Goal: Information Seeking & Learning: Learn about a topic

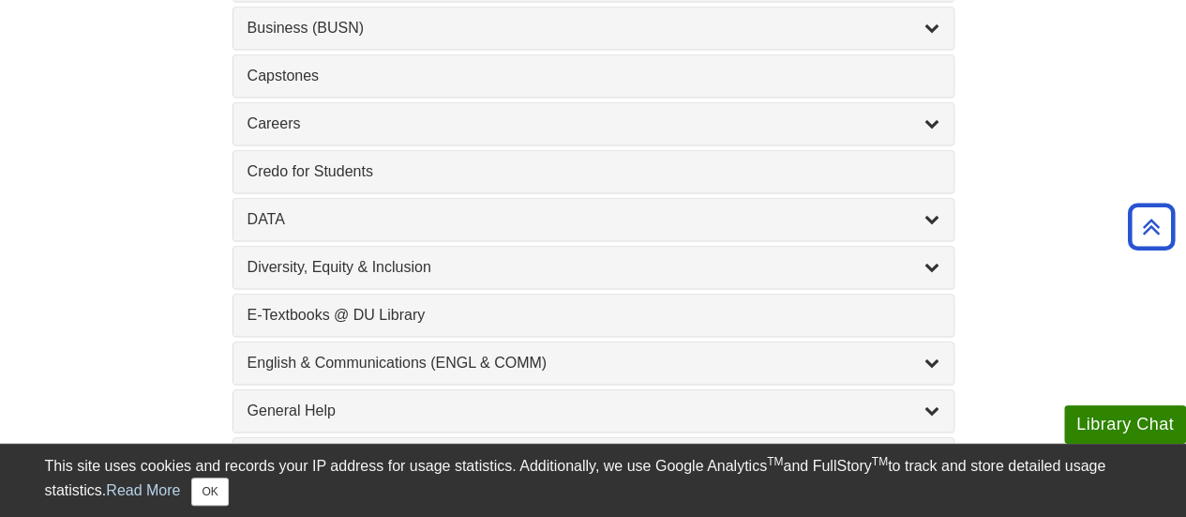
scroll to position [865, 0]
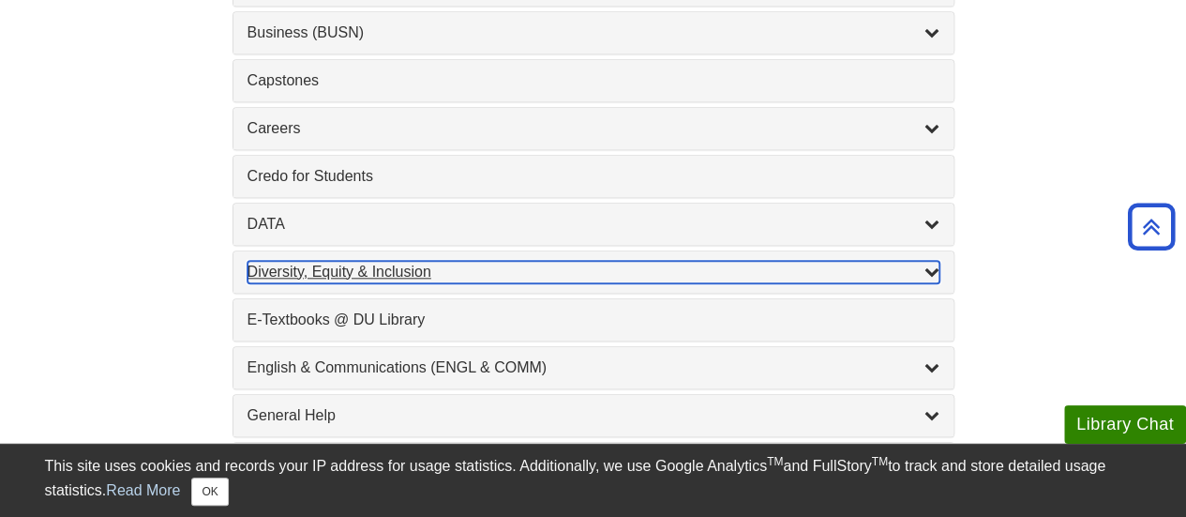
click at [456, 263] on div "Diversity, Equity & Inclusion , 17 guides" at bounding box center [594, 272] width 692 height 23
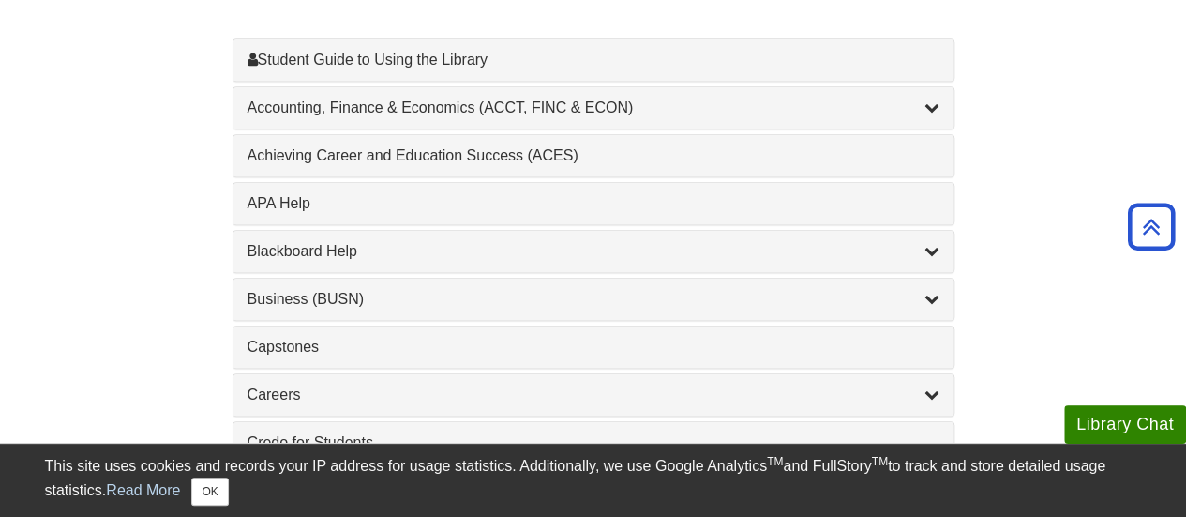
scroll to position [600, 0]
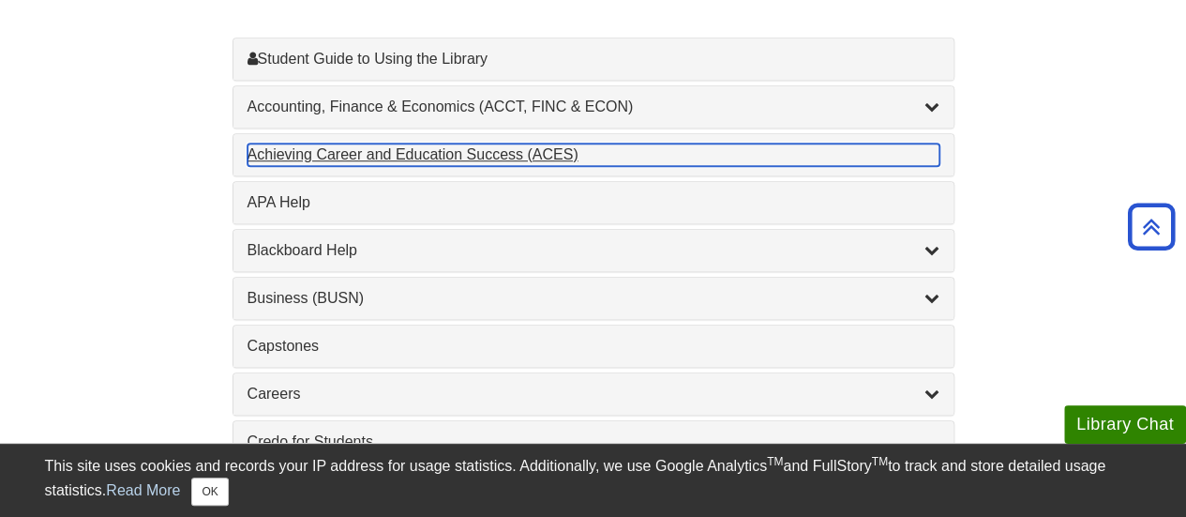
click at [383, 153] on div "Achieving Career and Education Success (ACES) , 1 guides" at bounding box center [594, 154] width 692 height 23
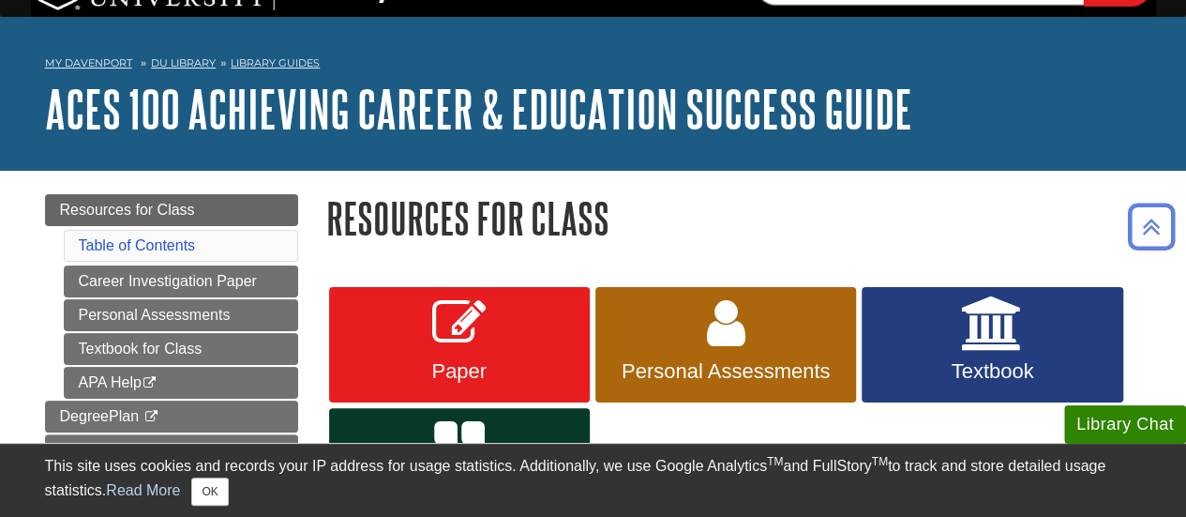
scroll to position [167, 0]
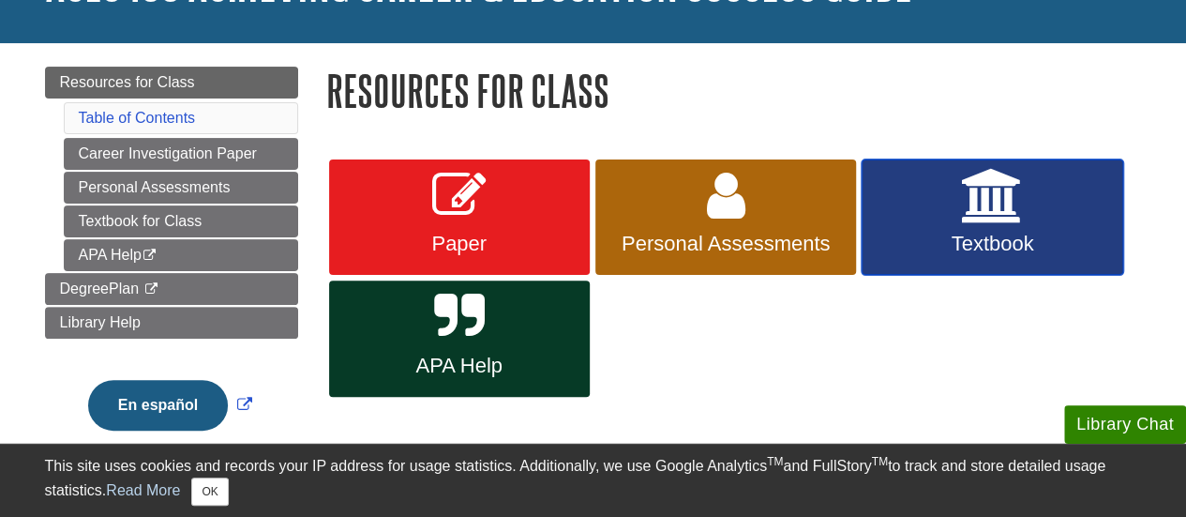
click at [975, 228] on link "Textbook" at bounding box center [992, 217] width 261 height 116
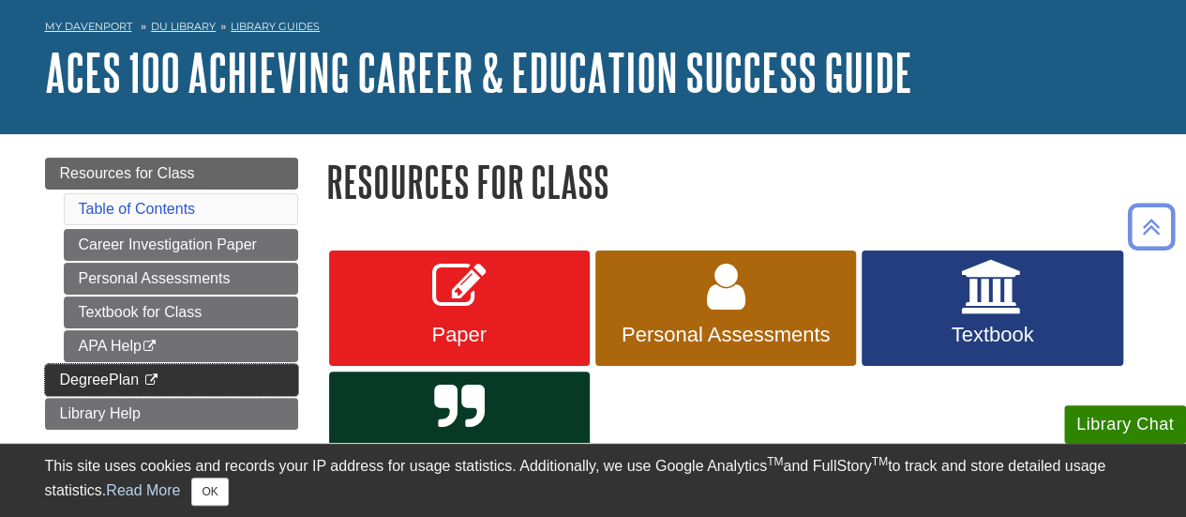
scroll to position [75, 0]
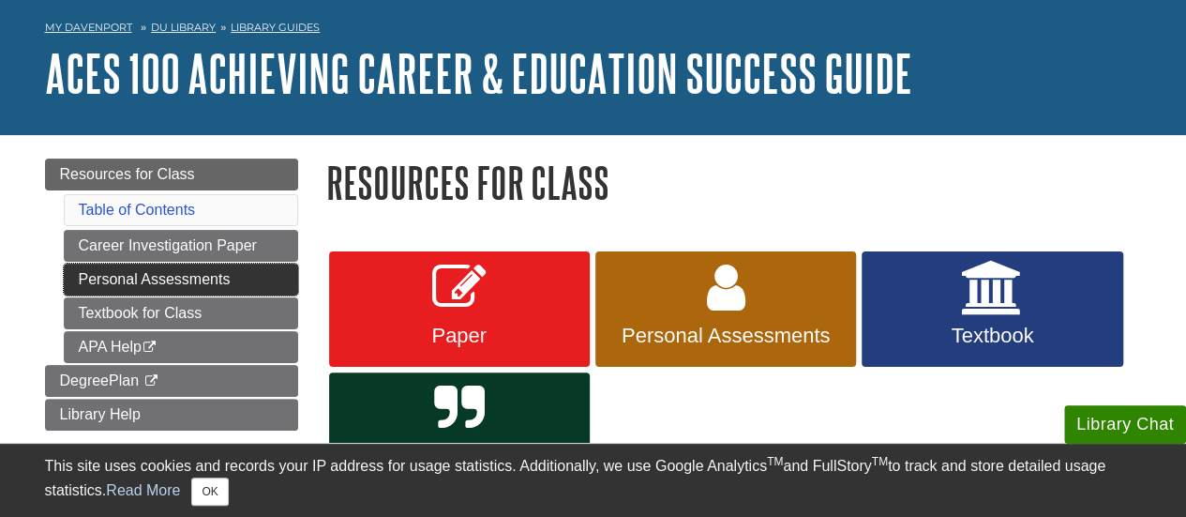
click at [144, 287] on link "Personal Assessments" at bounding box center [181, 279] width 234 height 32
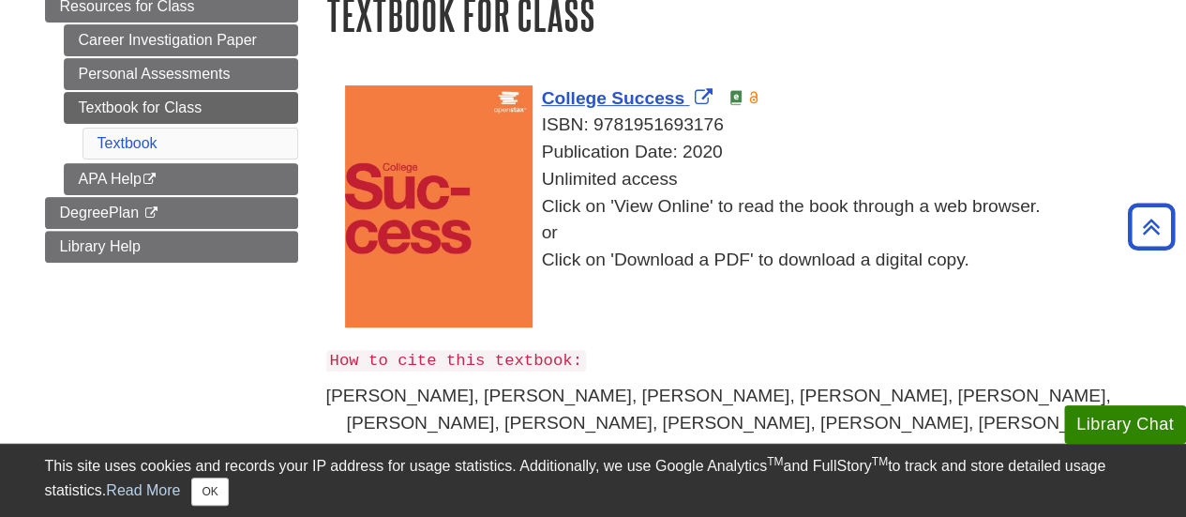
scroll to position [242, 0]
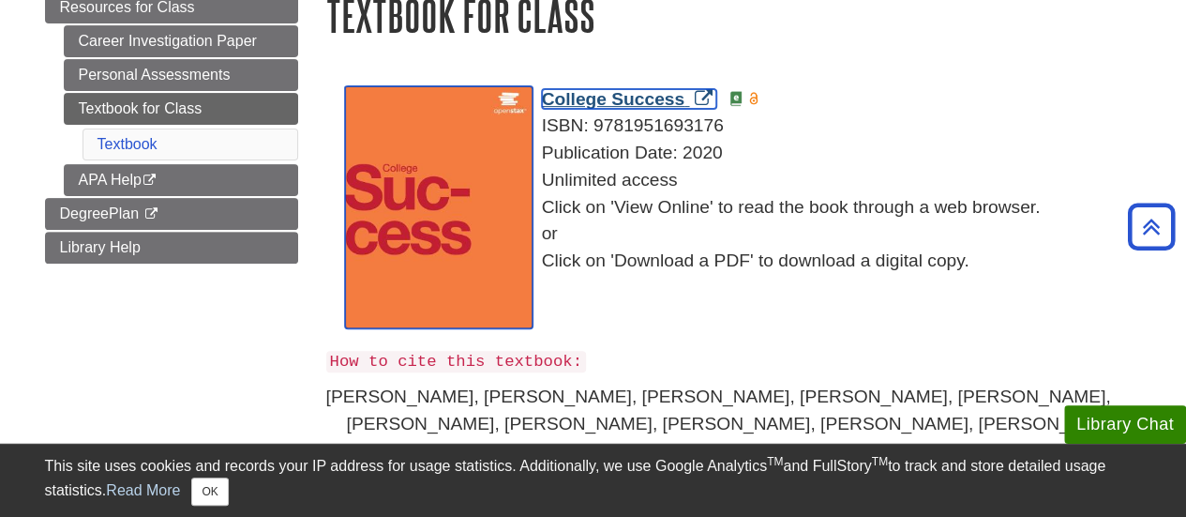
click at [607, 96] on span "College Success" at bounding box center [613, 99] width 143 height 20
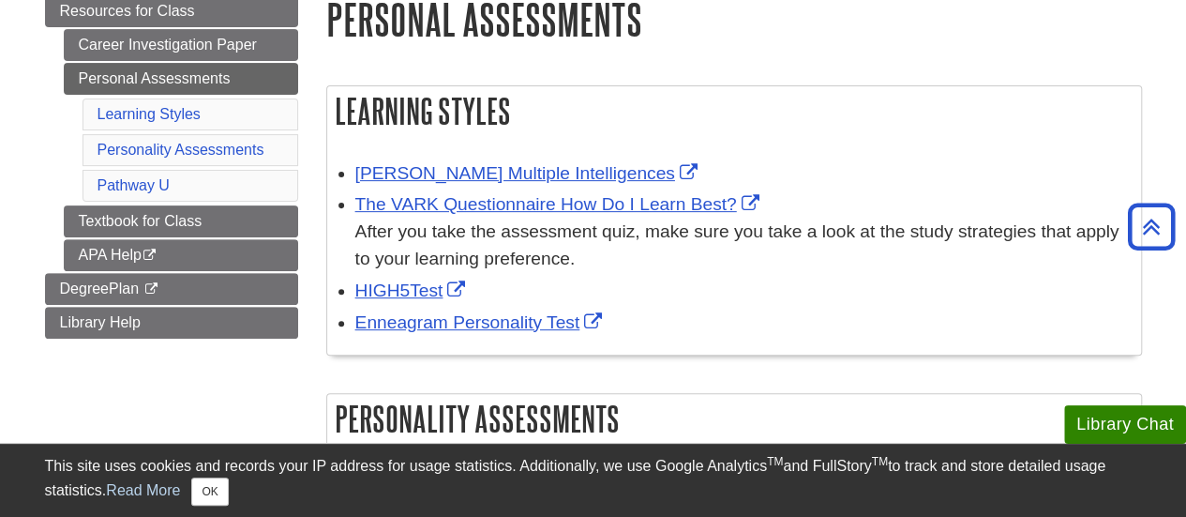
scroll to position [233, 0]
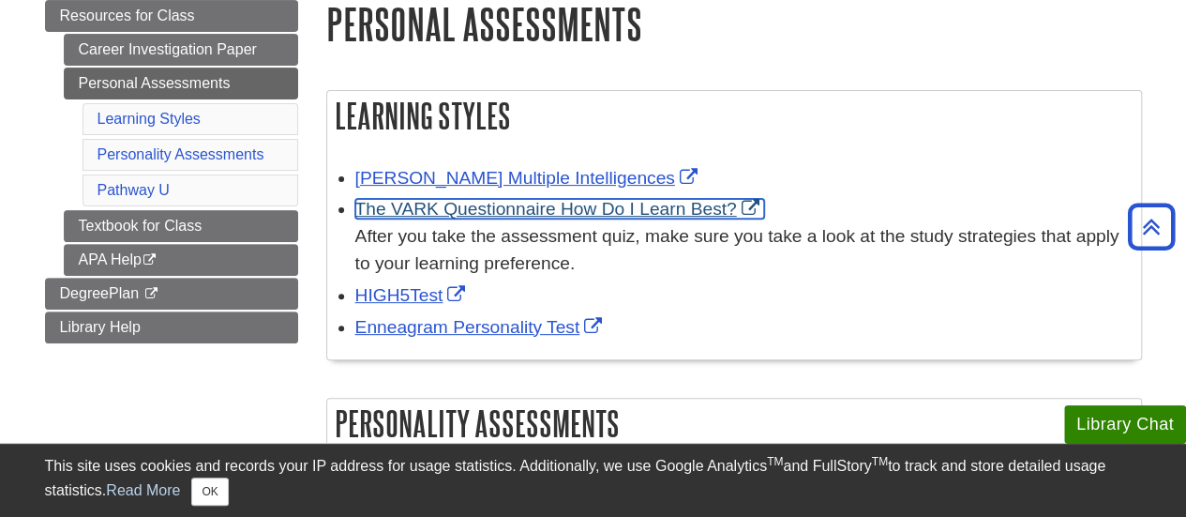
click at [601, 218] on link "The VARK Questionnaire How Do I Learn Best?" at bounding box center [559, 209] width 409 height 20
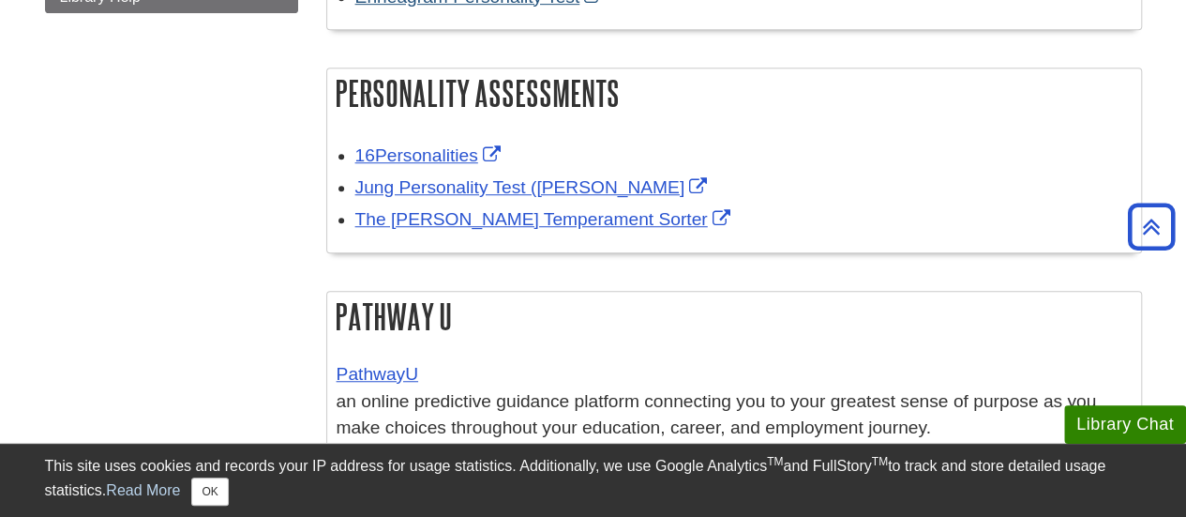
scroll to position [564, 0]
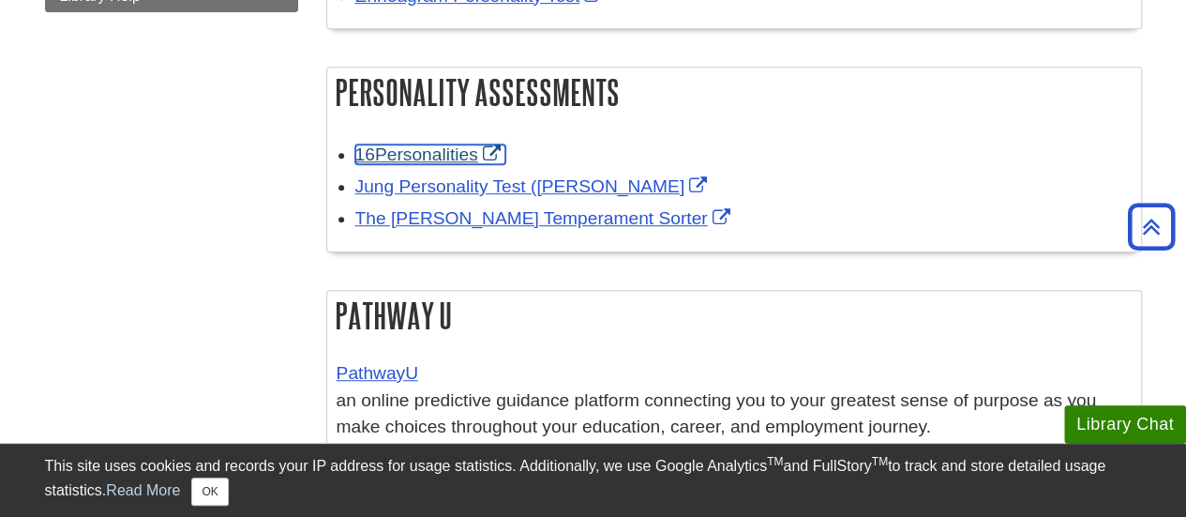
click at [418, 158] on link "16Personalities" at bounding box center [430, 154] width 150 height 20
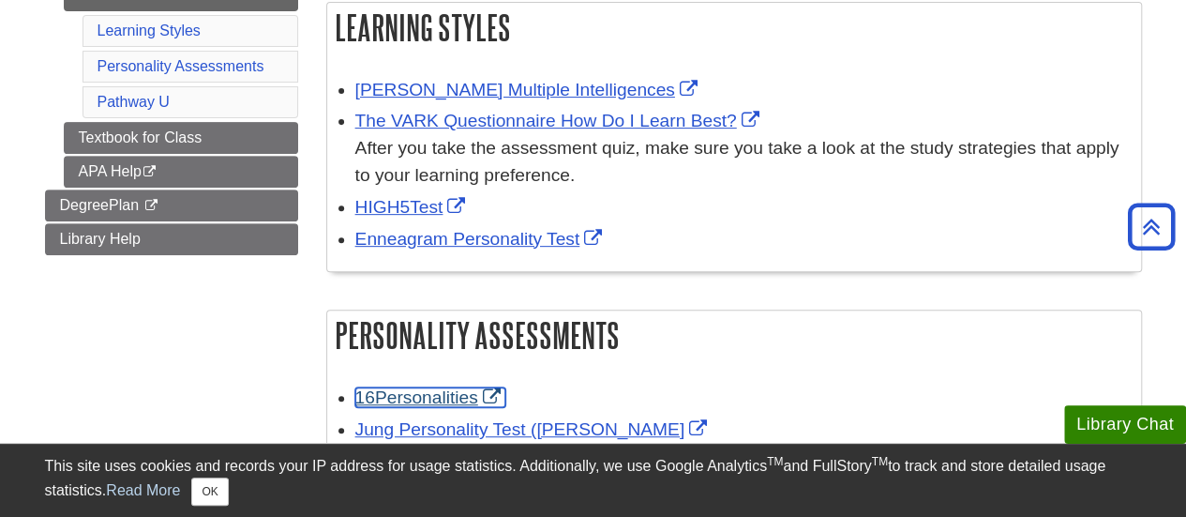
scroll to position [281, 0]
